Goal: Task Accomplishment & Management: Complete application form

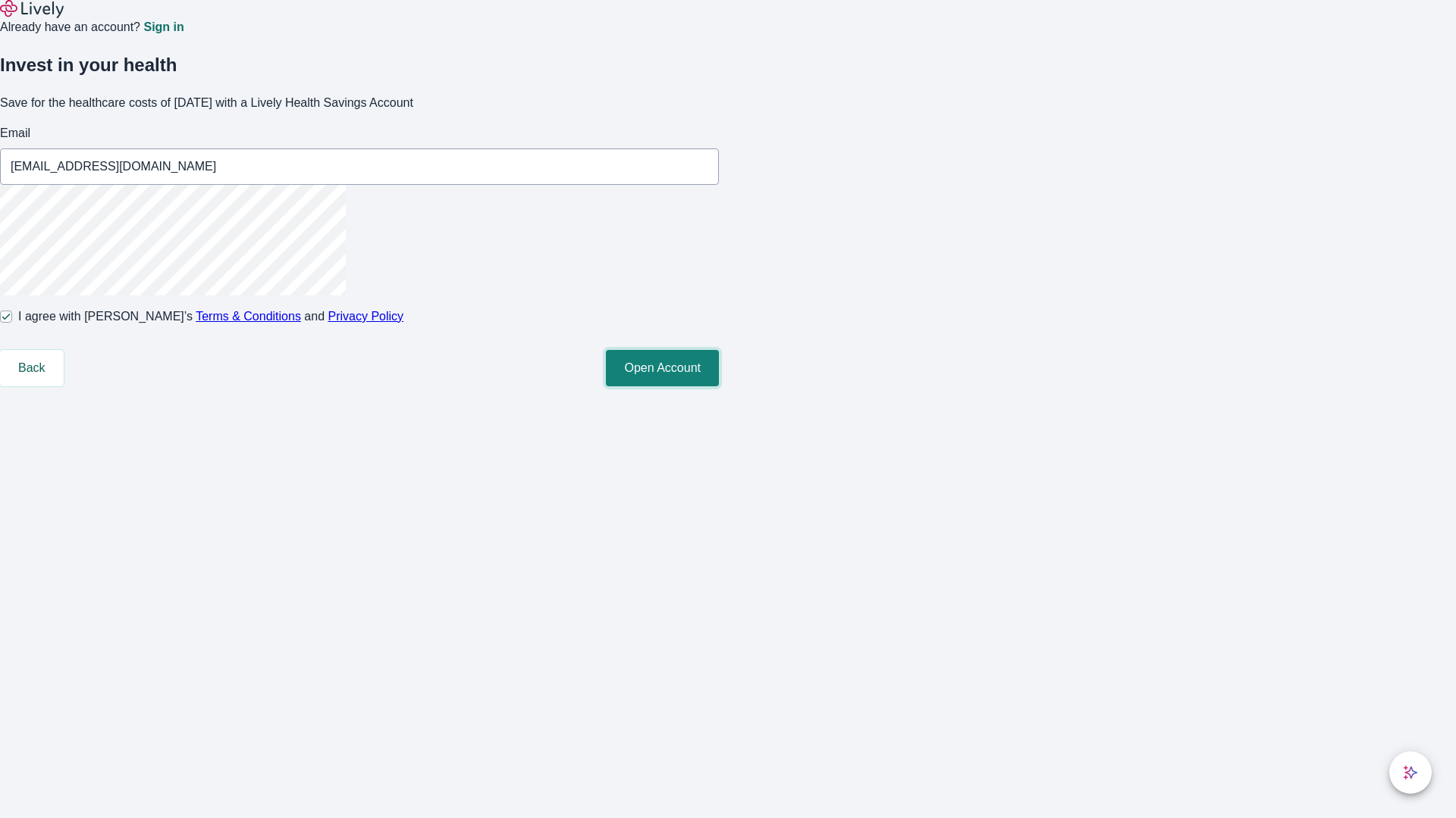
click at [719, 386] on button "Open Account" at bounding box center [663, 368] width 113 height 36
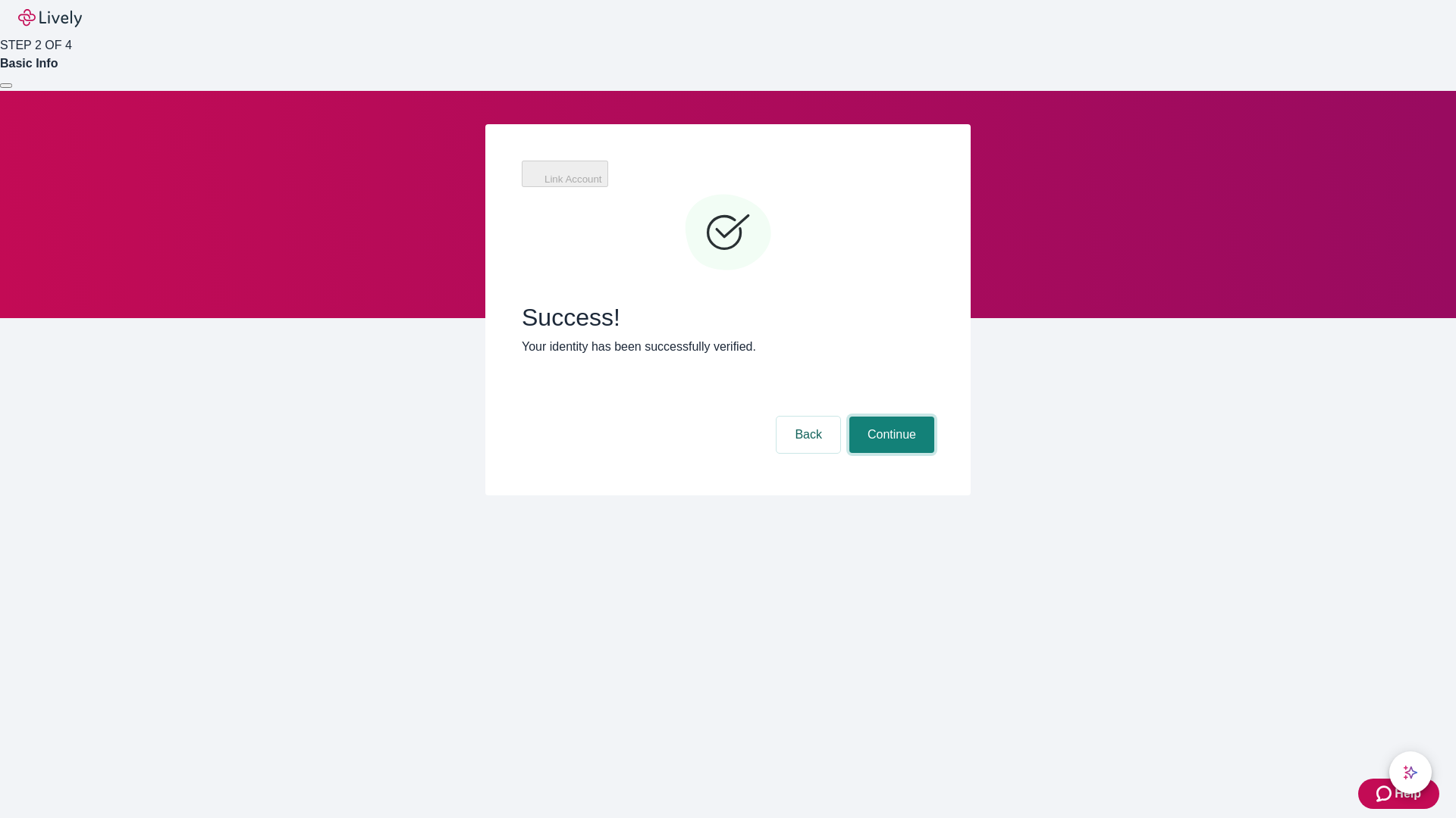
click at [890, 417] on button "Continue" at bounding box center [892, 434] width 85 height 36
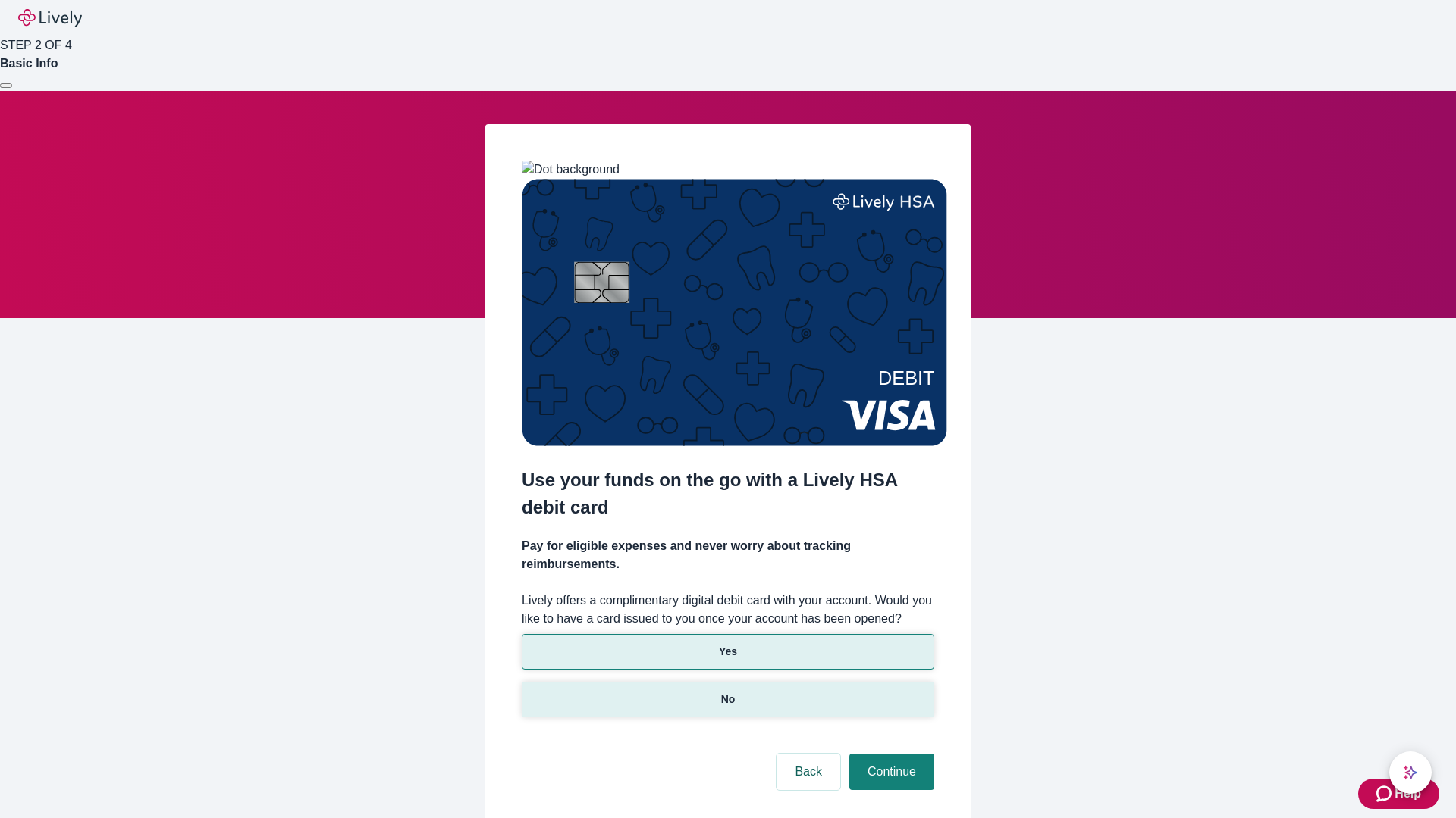
click at [728, 692] on p "No" at bounding box center [728, 699] width 15 height 16
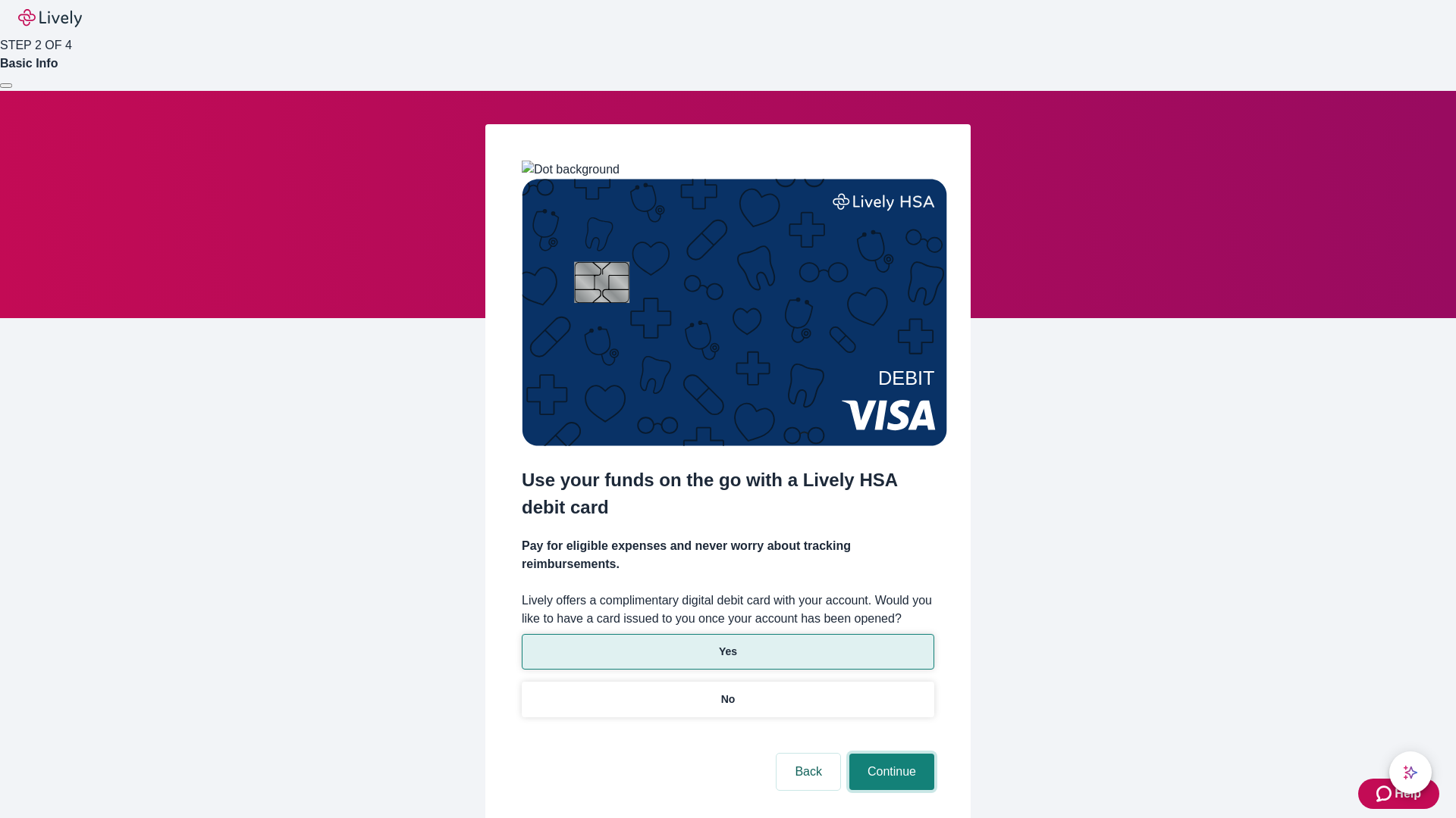
click at [890, 754] on button "Continue" at bounding box center [892, 772] width 85 height 36
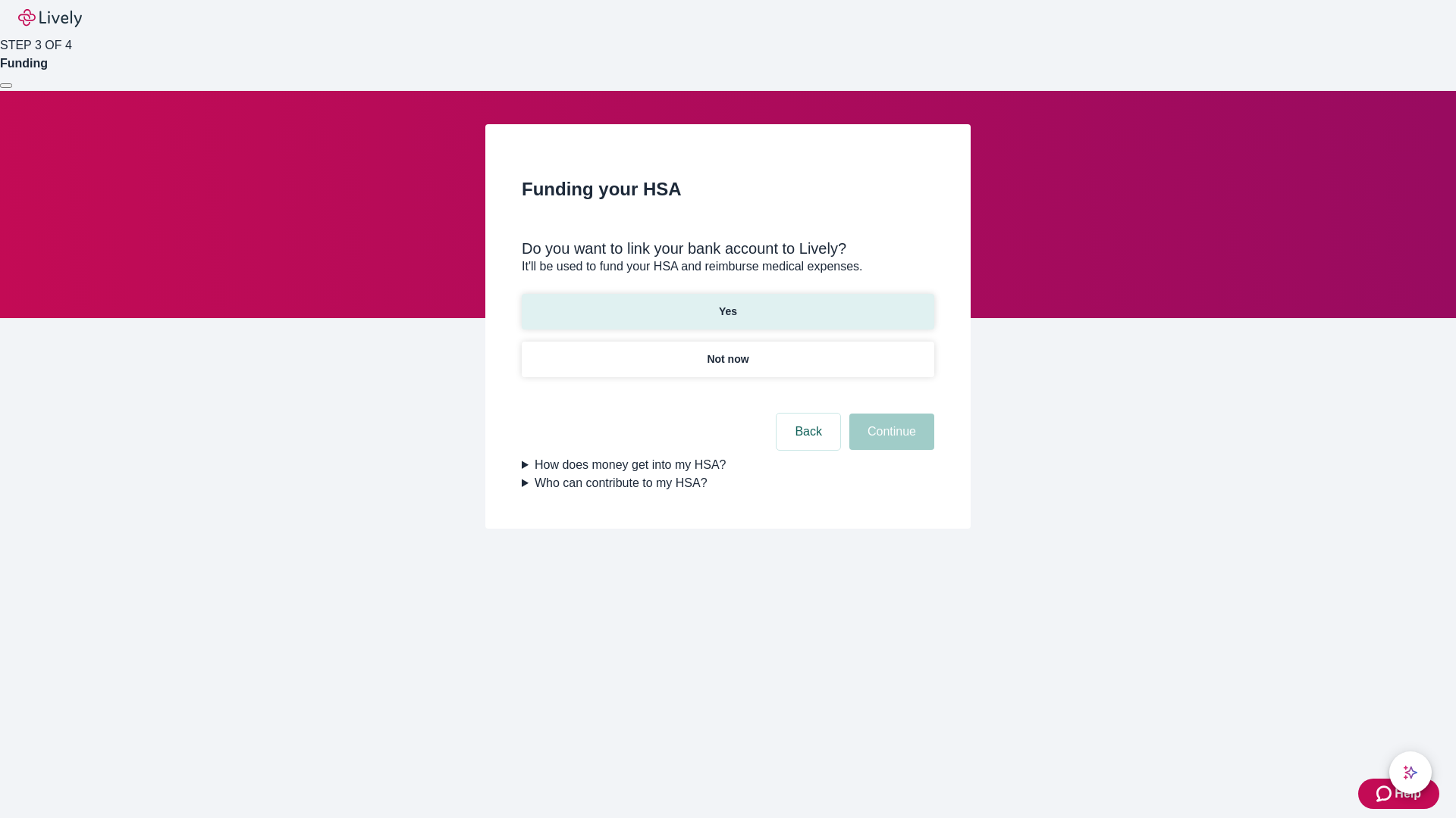
click at [728, 304] on p "Yes" at bounding box center [728, 311] width 19 height 16
click at [890, 414] on button "Continue" at bounding box center [892, 432] width 85 height 36
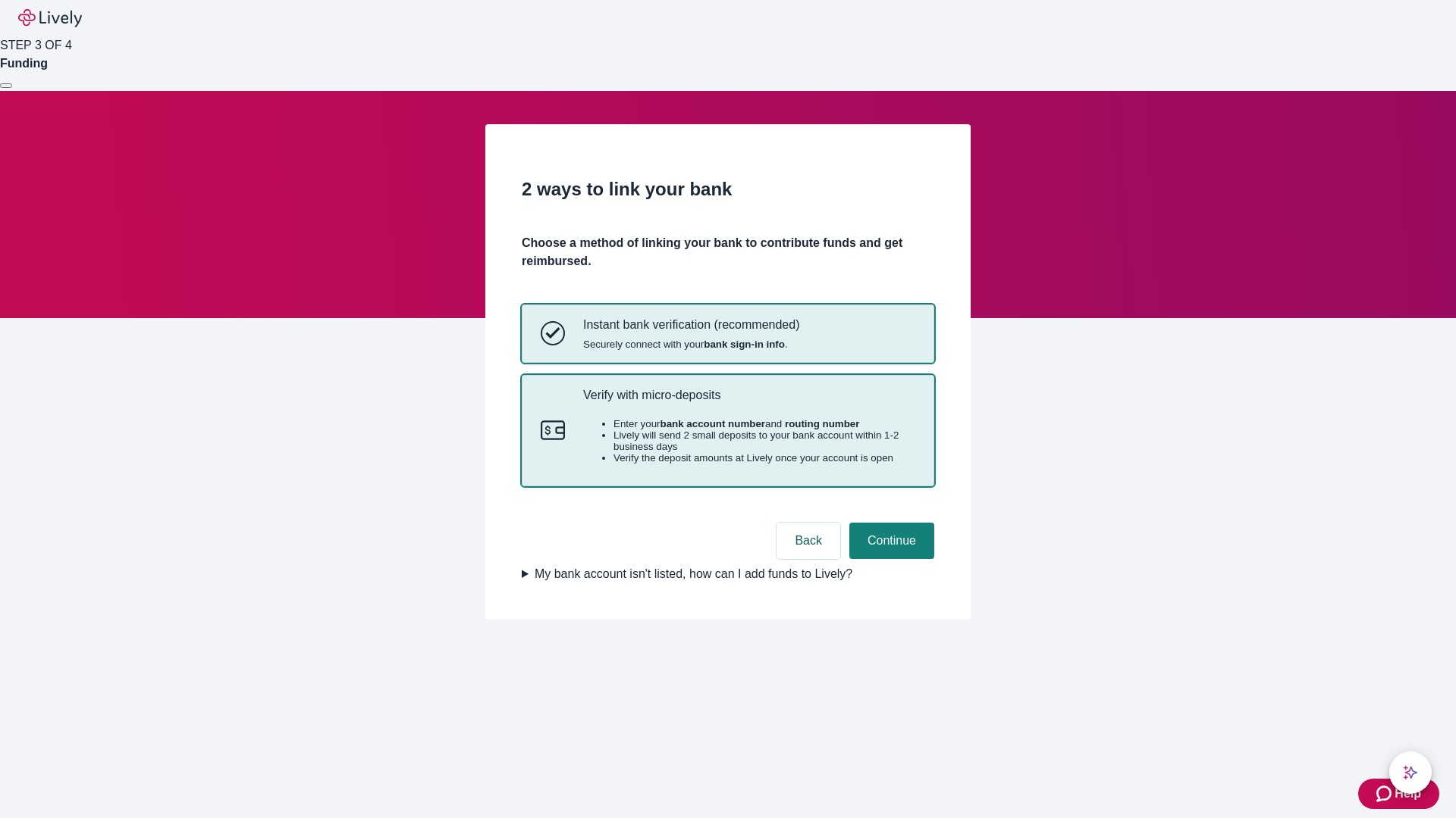
click at [748, 402] on p "Verify with micro-deposits" at bounding box center [749, 396] width 332 height 15
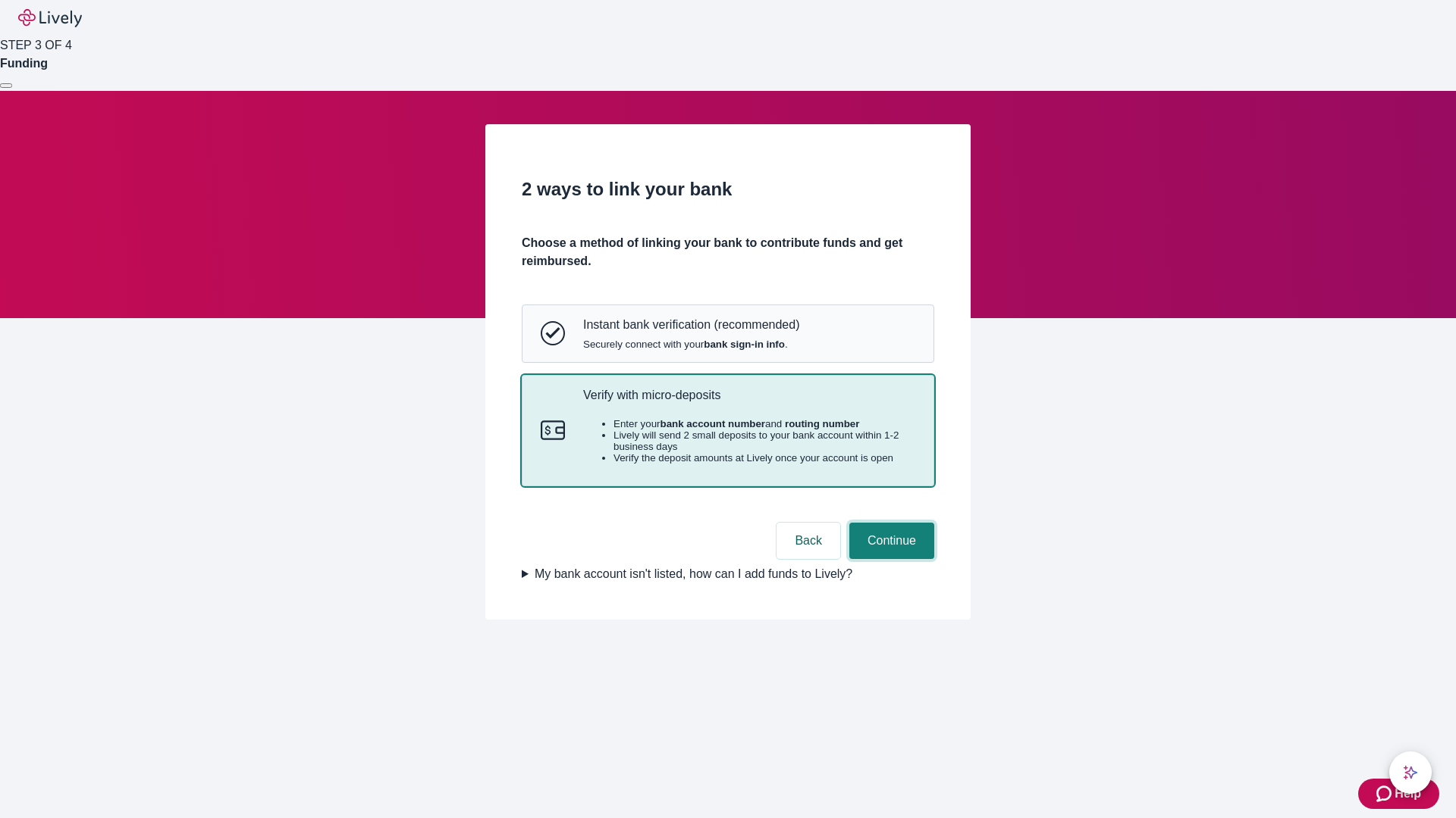
click at [890, 560] on button "Continue" at bounding box center [892, 540] width 85 height 36
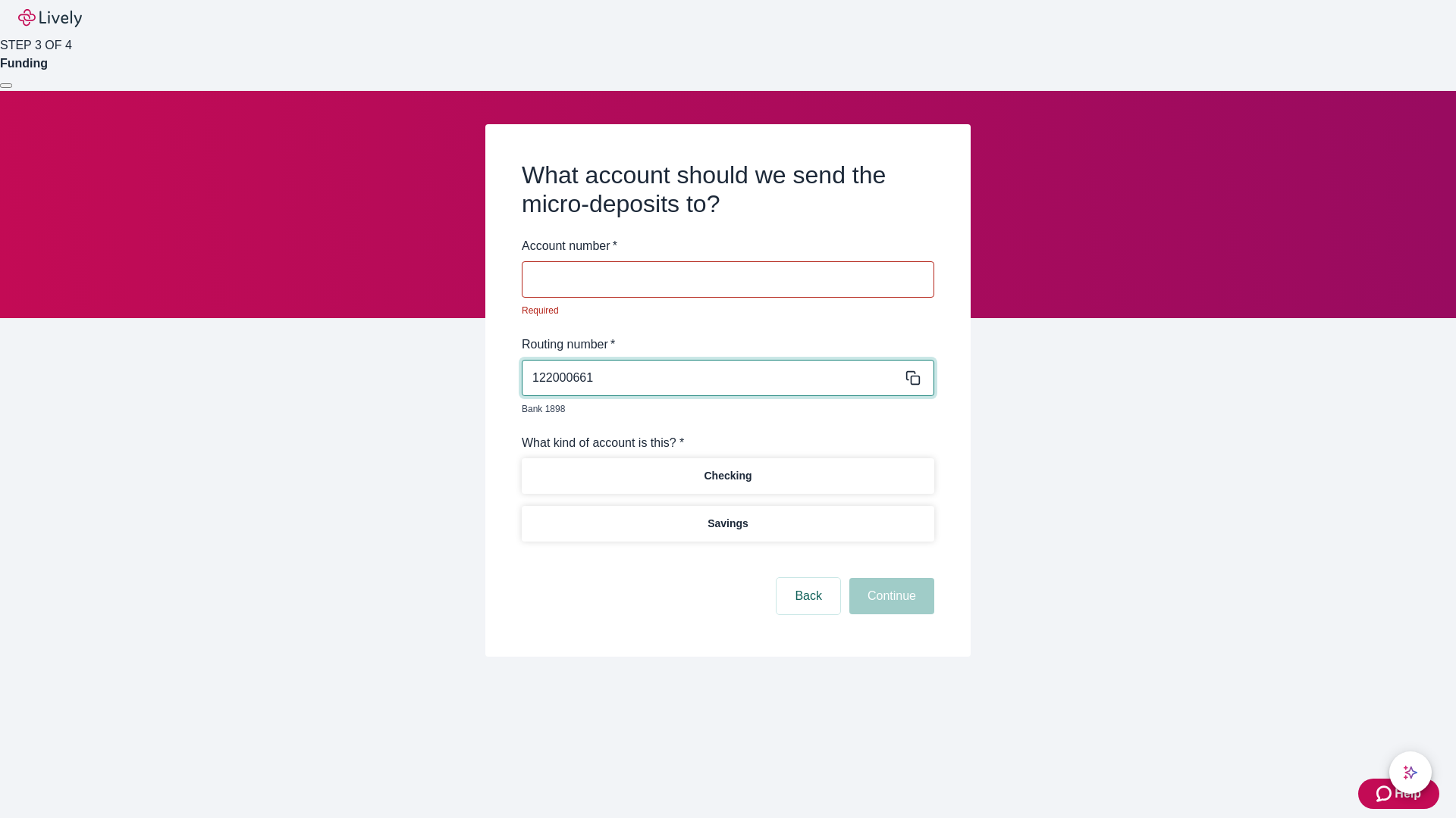
type input "122000661"
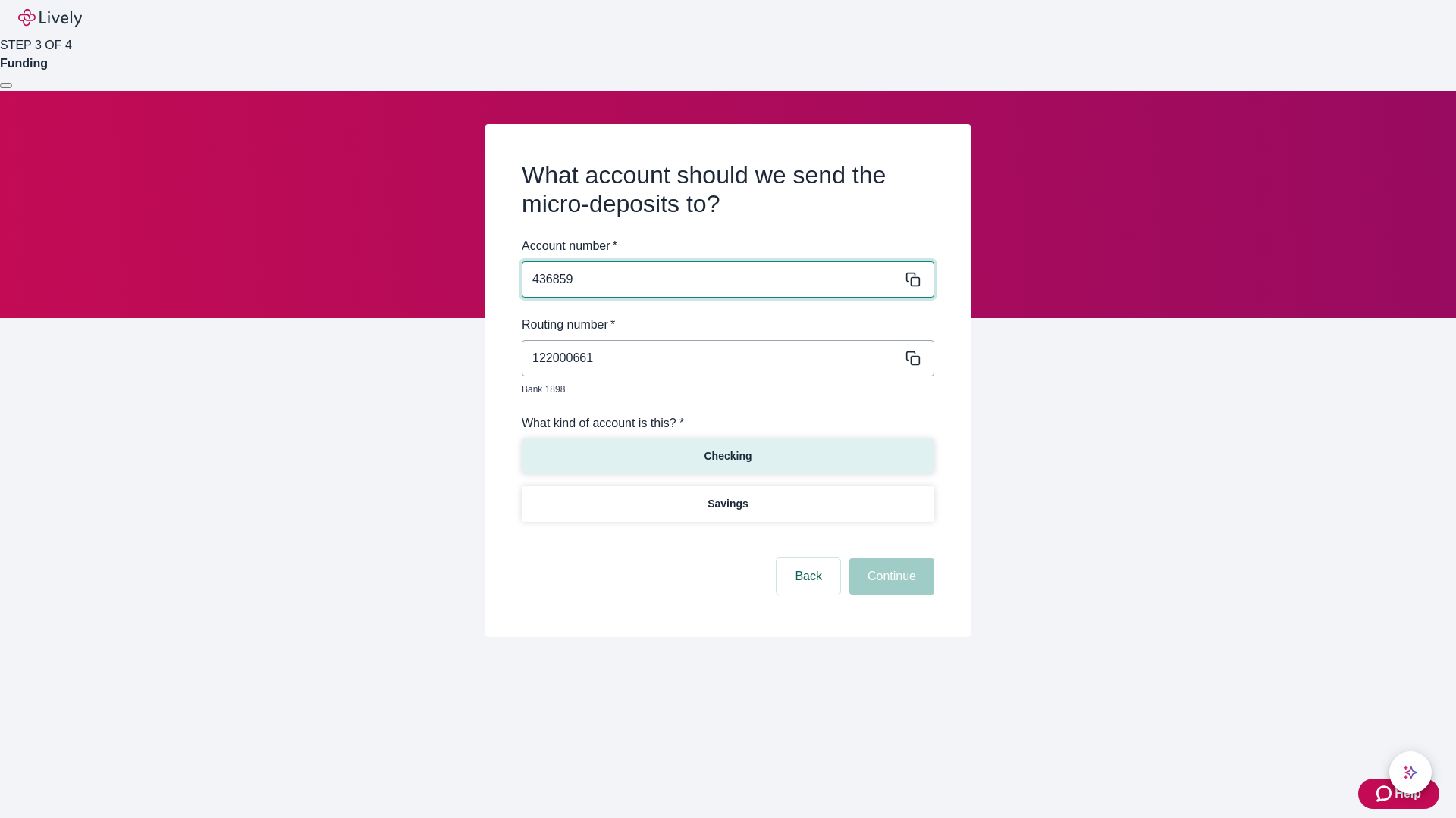
type input "436859"
click at [728, 448] on p "Checking" at bounding box center [728, 456] width 48 height 16
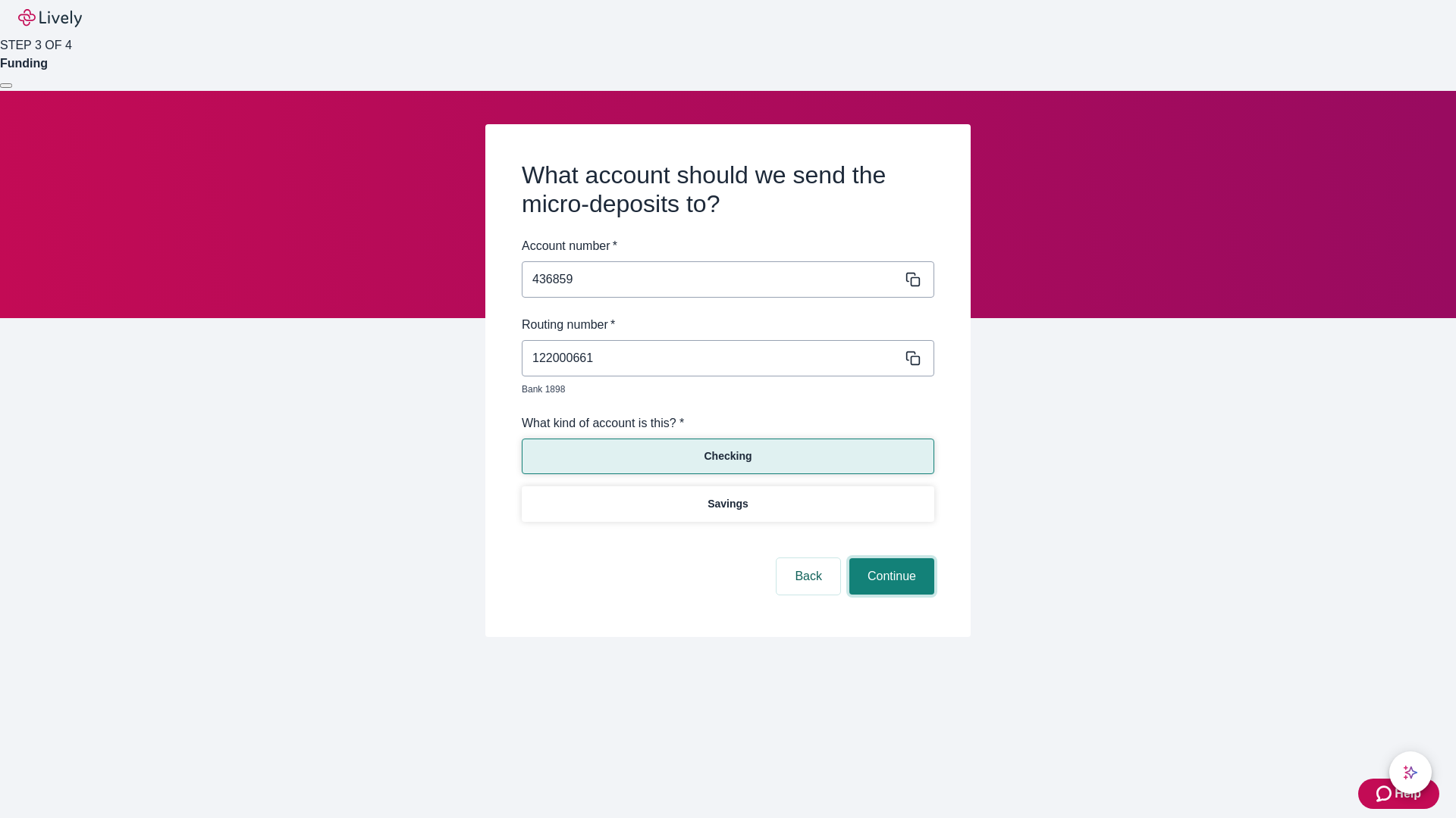
click at [890, 560] on button "Continue" at bounding box center [892, 576] width 85 height 36
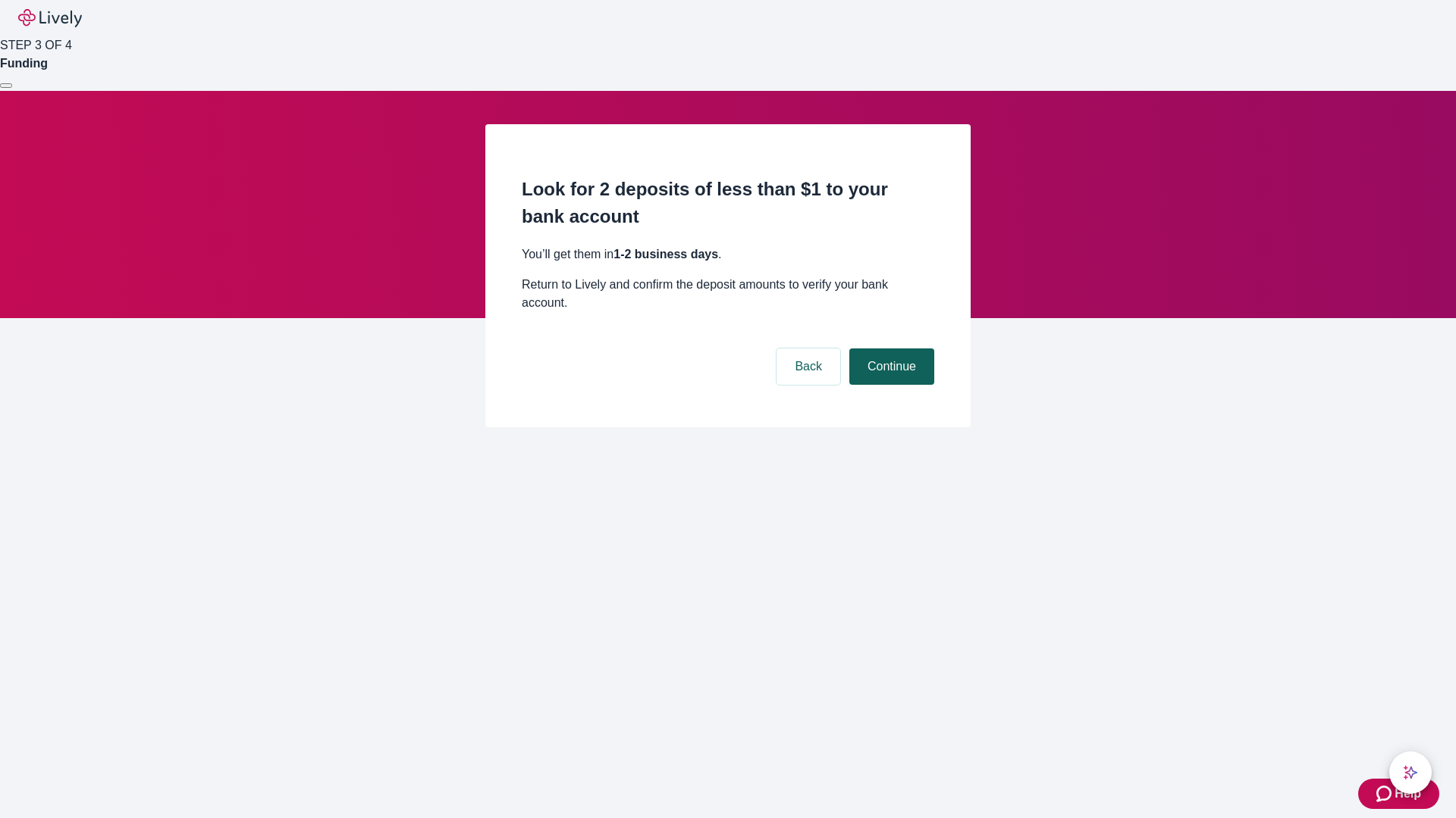
click at [890, 348] on button "Continue" at bounding box center [892, 366] width 85 height 36
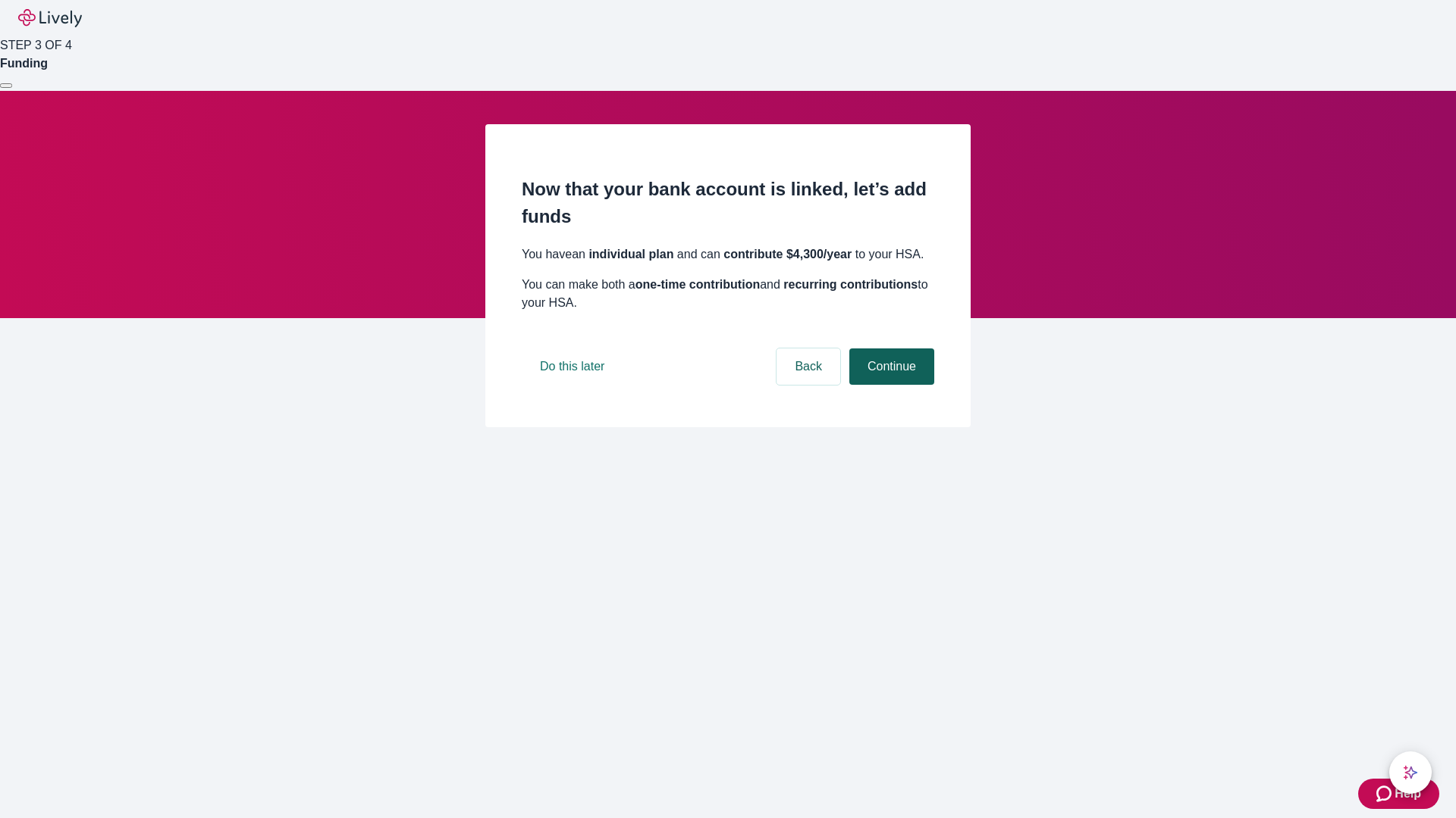
click at [890, 385] on button "Continue" at bounding box center [892, 366] width 85 height 36
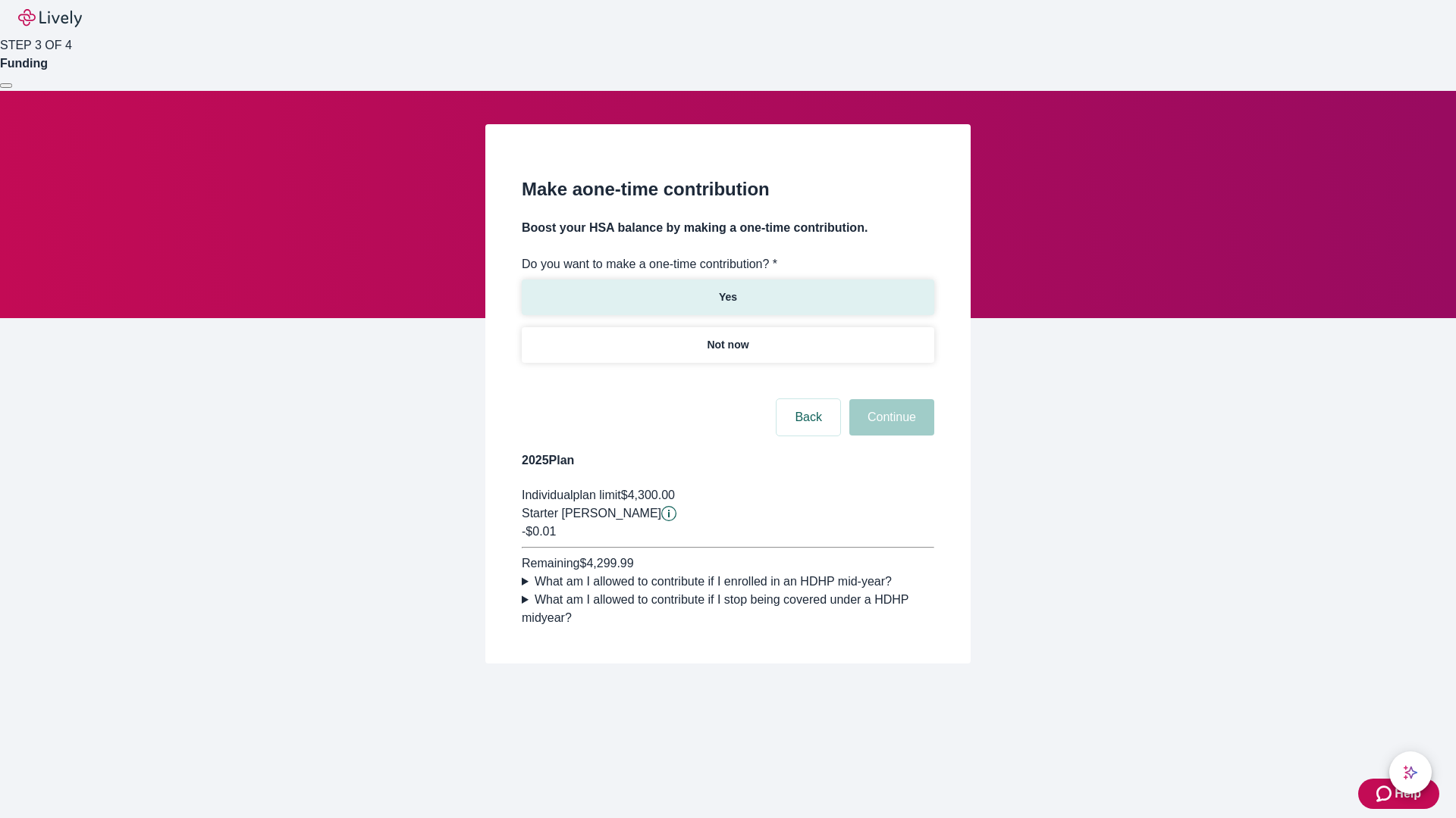
click at [728, 289] on p "Yes" at bounding box center [728, 296] width 19 height 16
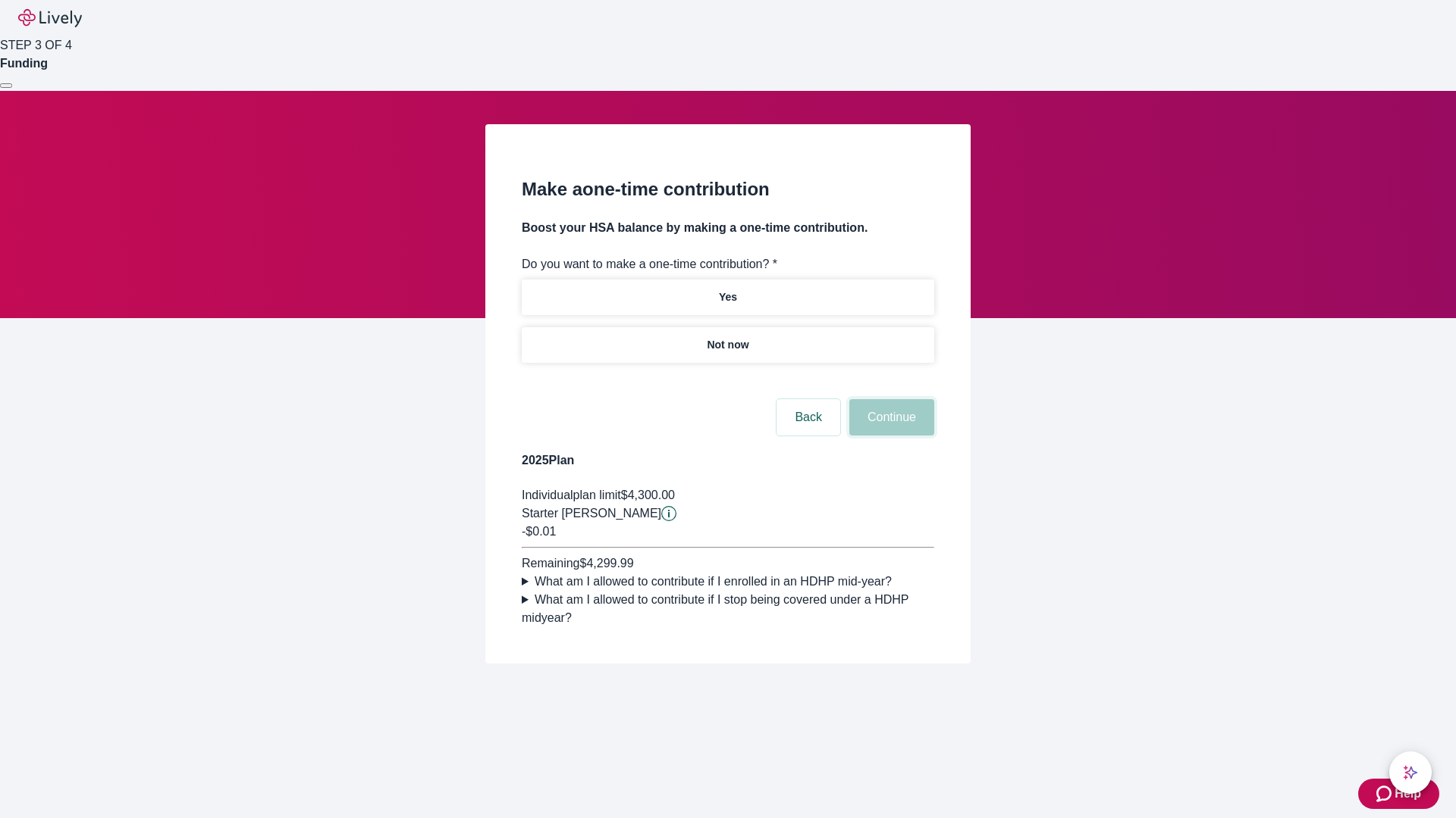
click at [890, 435] on button "Continue" at bounding box center [892, 417] width 85 height 36
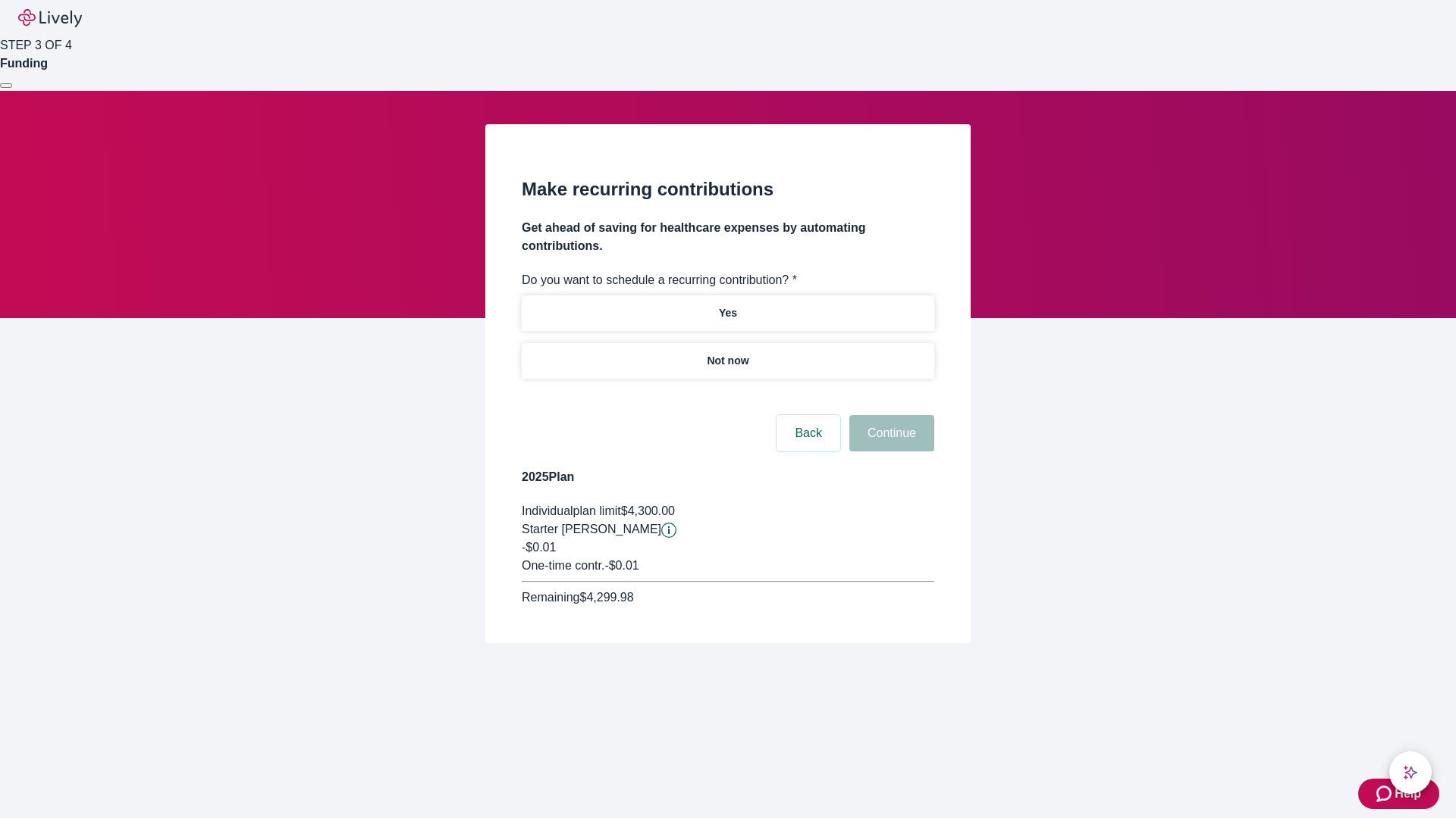
click at [728, 353] on p "Not now" at bounding box center [727, 360] width 42 height 16
click at [890, 415] on button "Continue" at bounding box center [892, 433] width 85 height 36
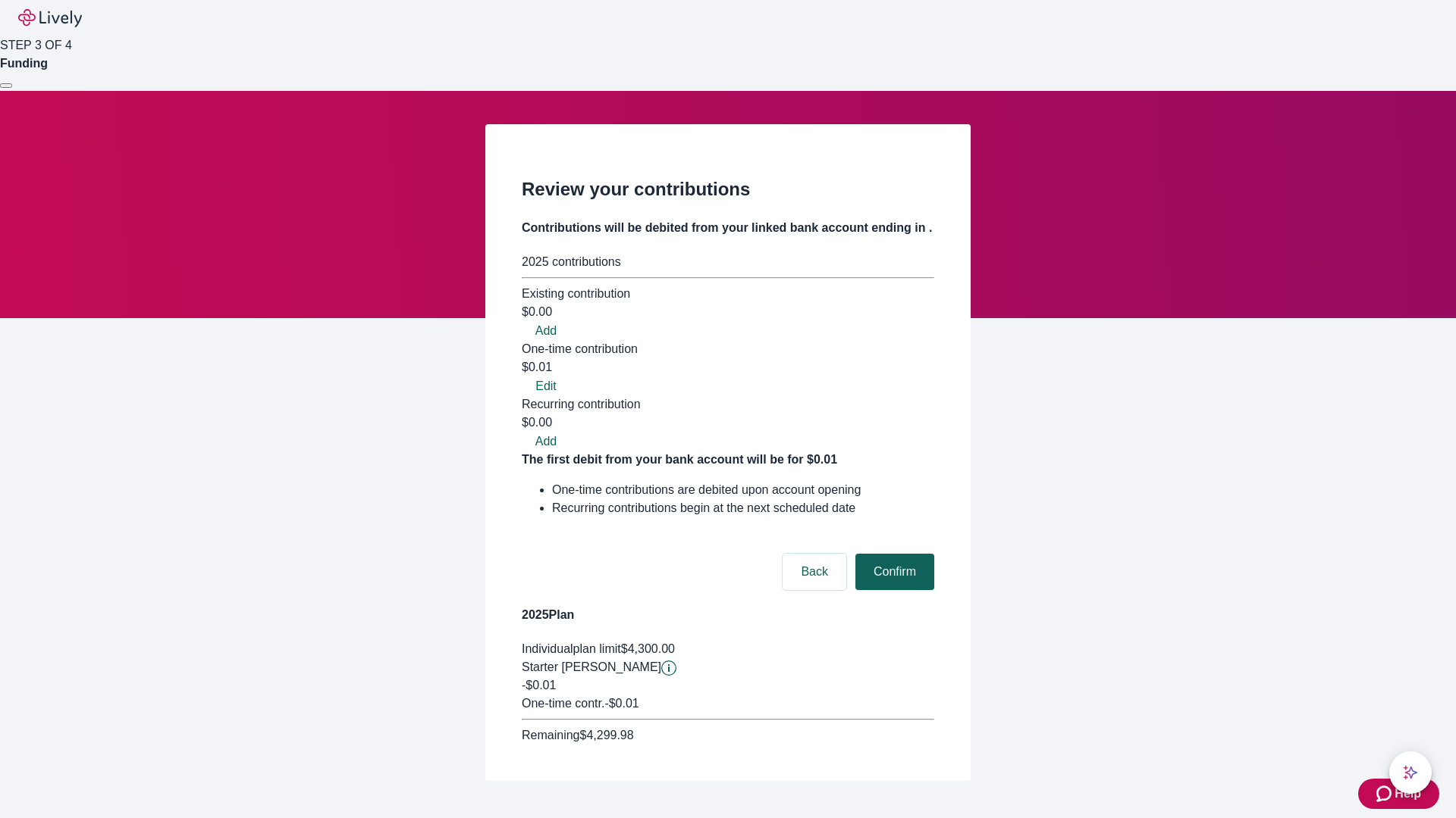
click at [893, 554] on button "Confirm" at bounding box center [894, 572] width 79 height 36
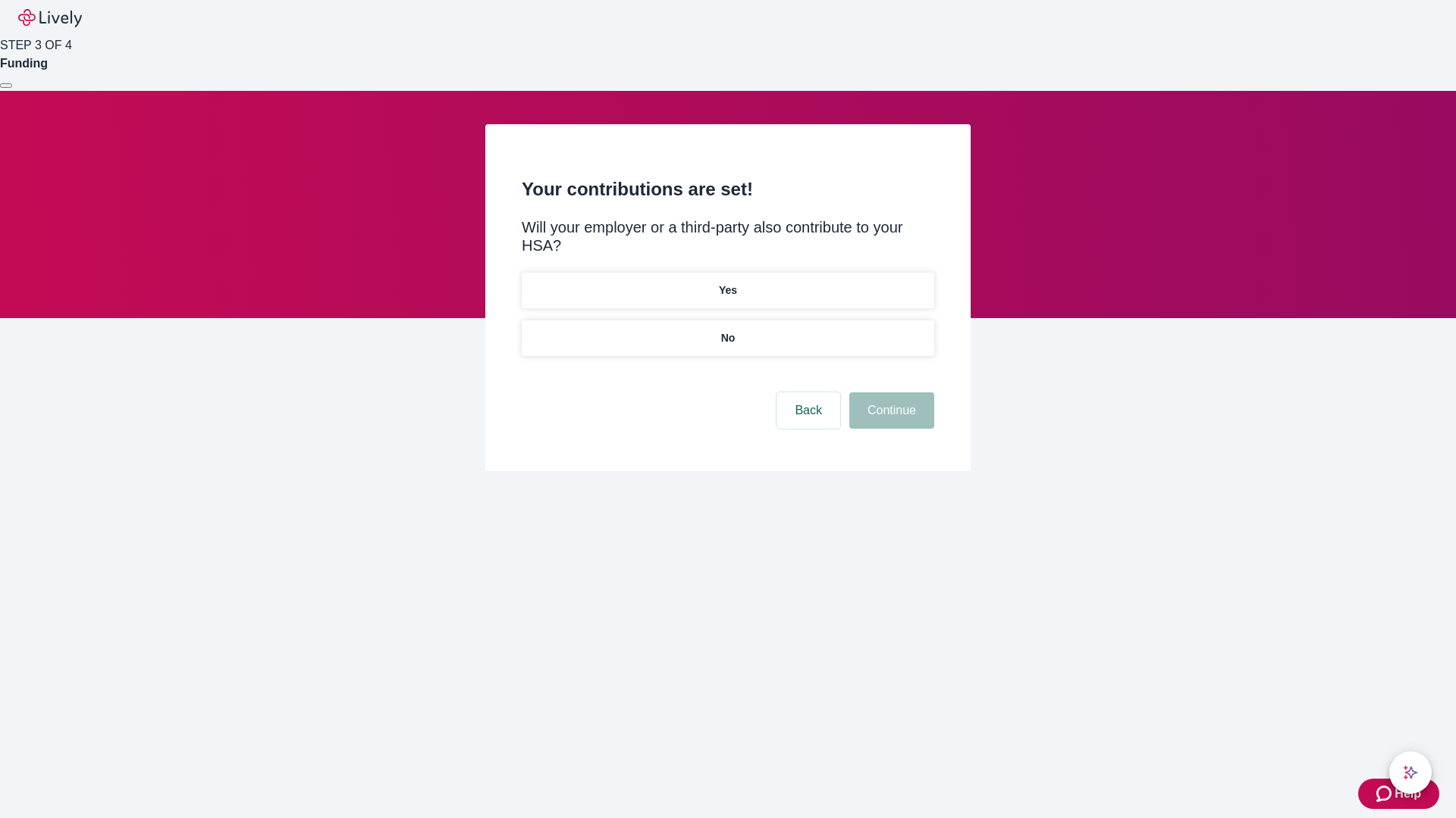
click at [728, 331] on p "No" at bounding box center [728, 338] width 15 height 16
click at [890, 393] on button "Continue" at bounding box center [892, 410] width 85 height 36
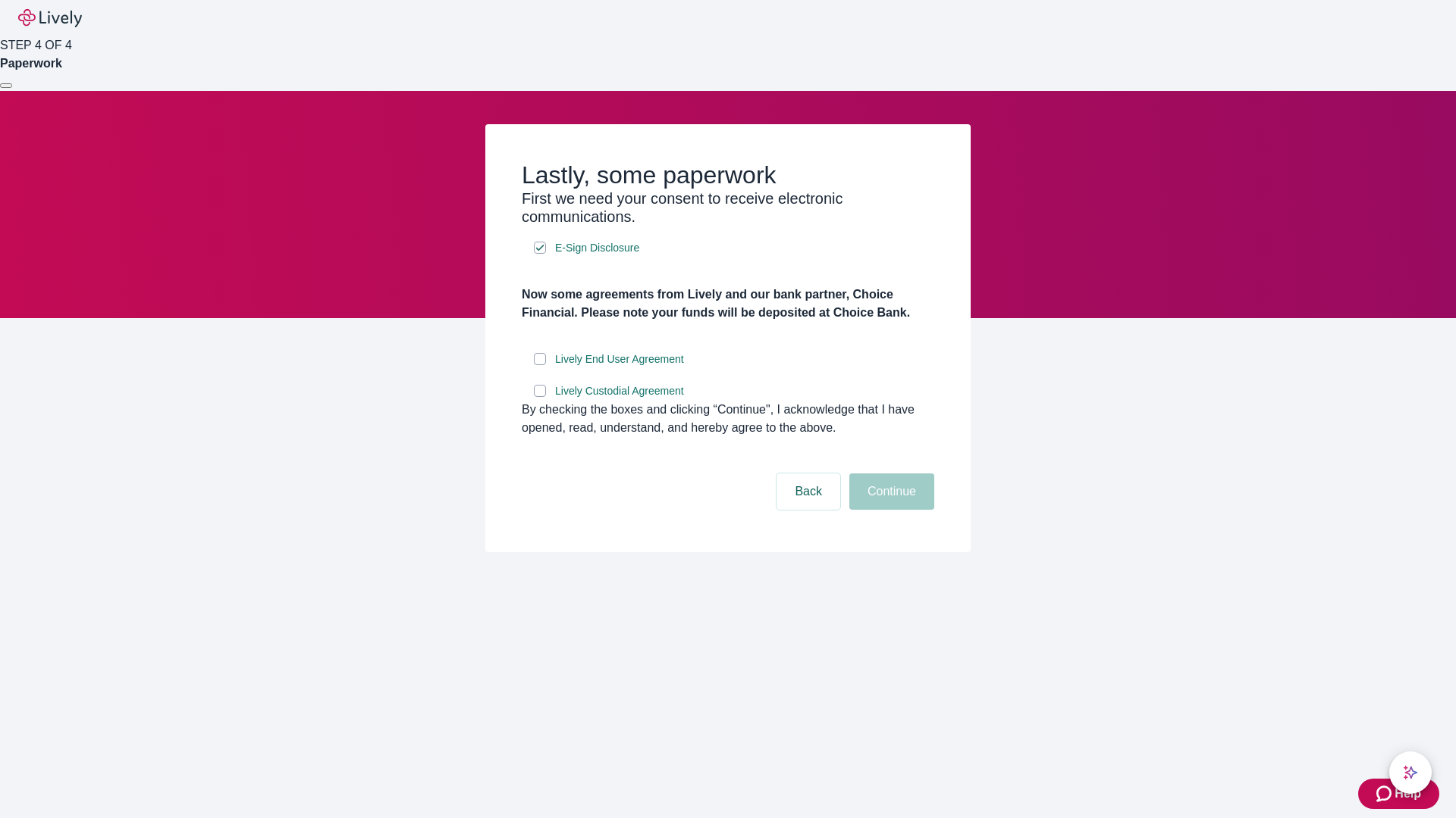
click at [539, 365] on input "Lively End User Agreement" at bounding box center [539, 359] width 12 height 12
checkbox input "true"
click at [539, 397] on input "Lively Custodial Agreement" at bounding box center [539, 391] width 12 height 12
checkbox input "true"
click at [890, 510] on button "Continue" at bounding box center [892, 491] width 85 height 36
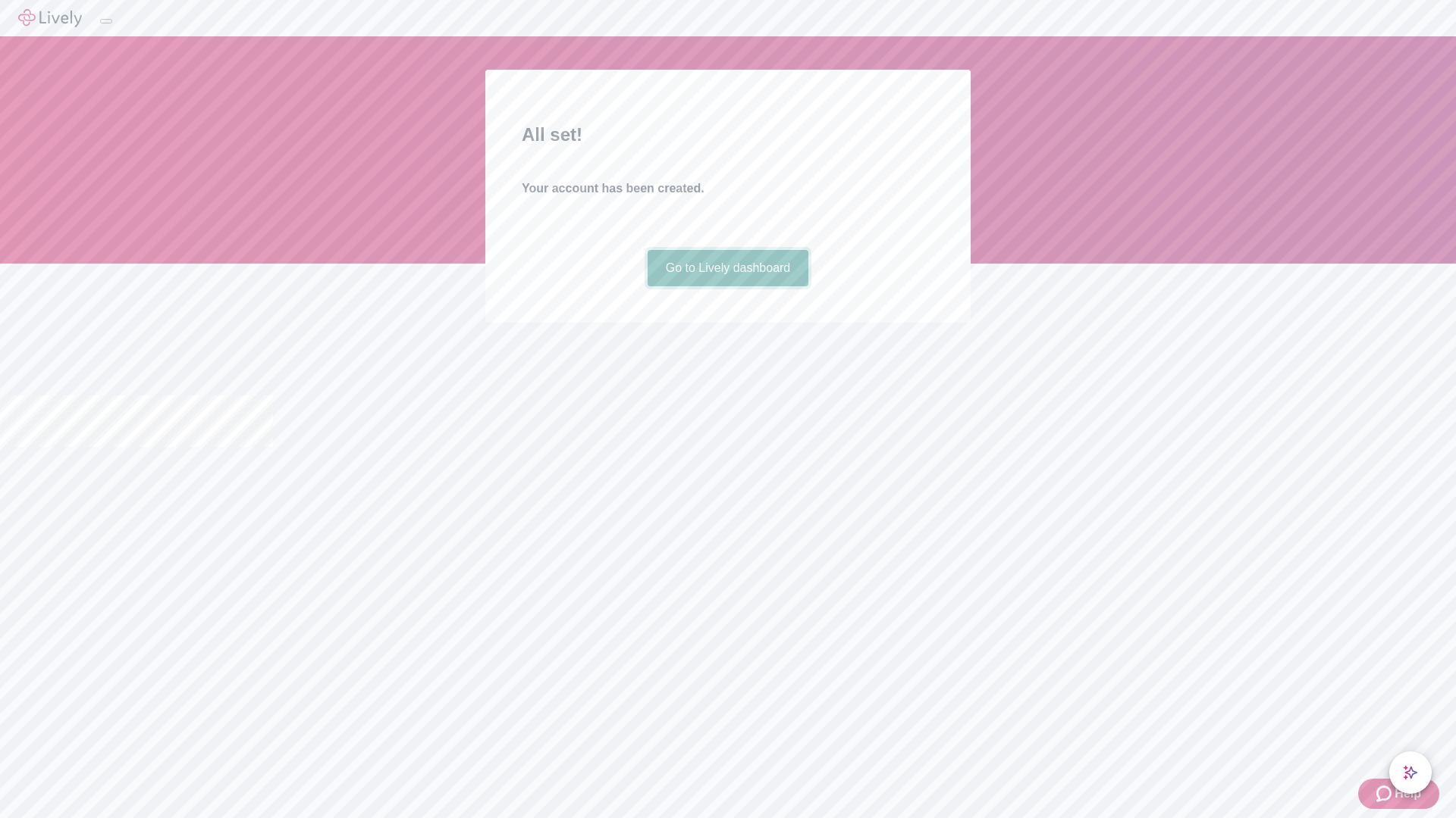
click at [728, 286] on link "Go to Lively dashboard" at bounding box center [728, 268] width 161 height 36
